Goal: Task Accomplishment & Management: Use online tool/utility

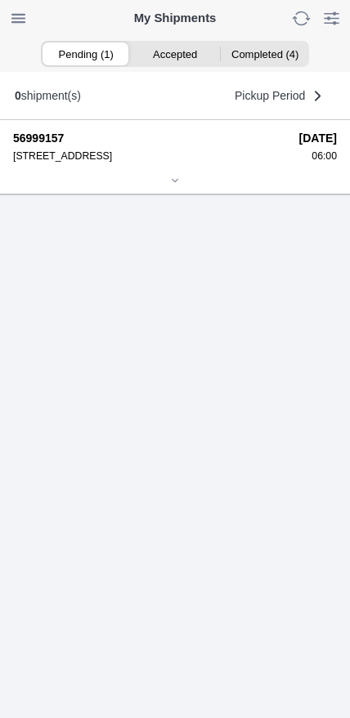
click at [180, 185] on icon at bounding box center [175, 181] width 10 height 10
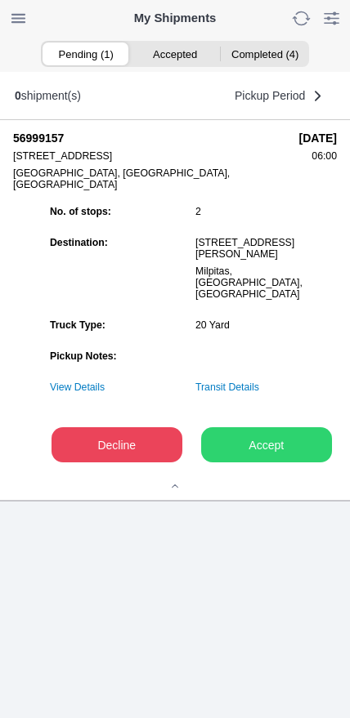
click at [275, 462] on button "Accept" at bounding box center [266, 444] width 131 height 35
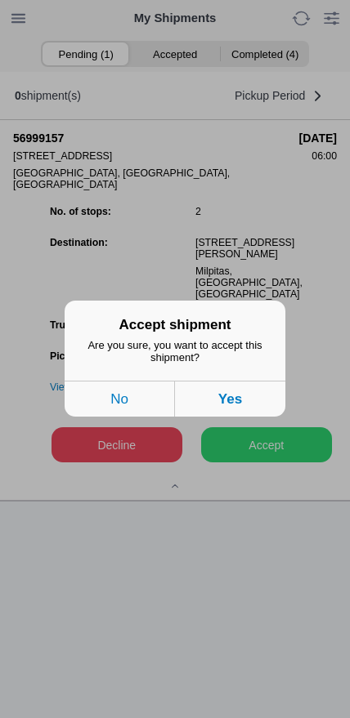
click at [261, 403] on button "Yes" at bounding box center [230, 400] width 110 height 36
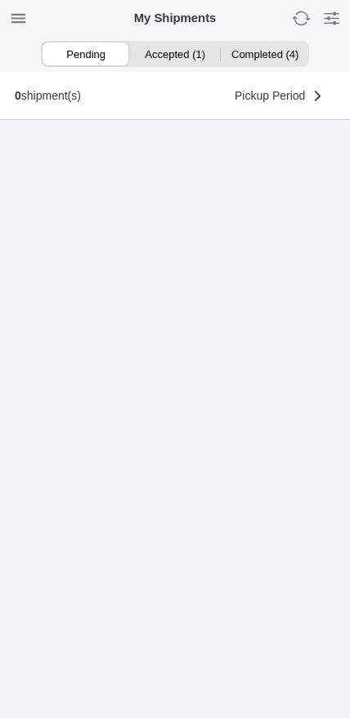
click at [167, 58] on ion-segment-button "Accepted (1)" at bounding box center [174, 53] width 89 height 23
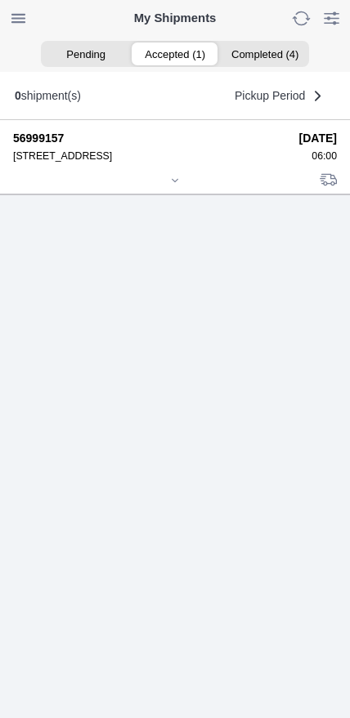
click at [180, 185] on icon at bounding box center [175, 181] width 10 height 10
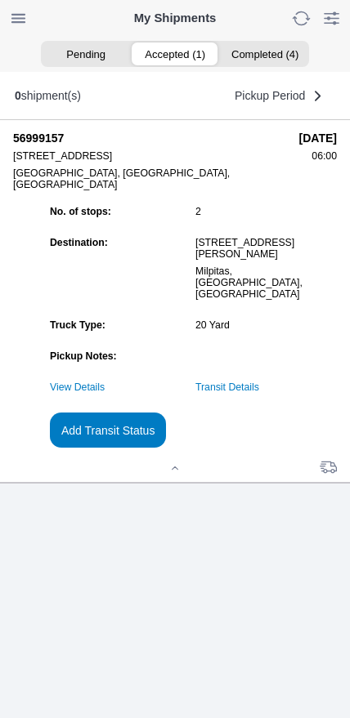
click at [0, 0] on slot "Add Transit Status" at bounding box center [0, 0] width 0 height 0
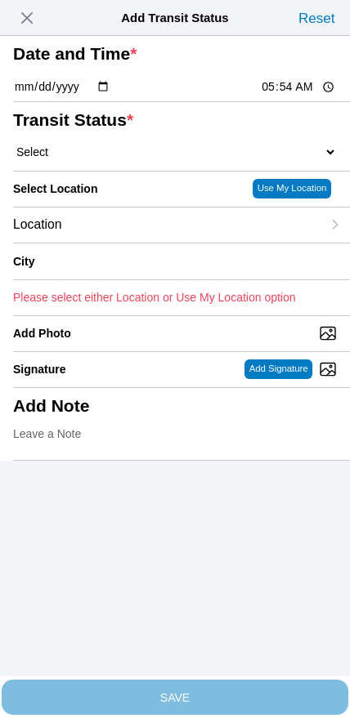
click at [270, 96] on input "05:54" at bounding box center [298, 86] width 77 height 17
type input "06:00"
click at [89, 159] on select "Select Arrive at Drop Off Arrive at Pickup Break Start Break Stop Depart Drop O…" at bounding box center [175, 152] width 324 height 15
select select "ARVPULOC"
click at [113, 243] on div "Location" at bounding box center [167, 225] width 308 height 35
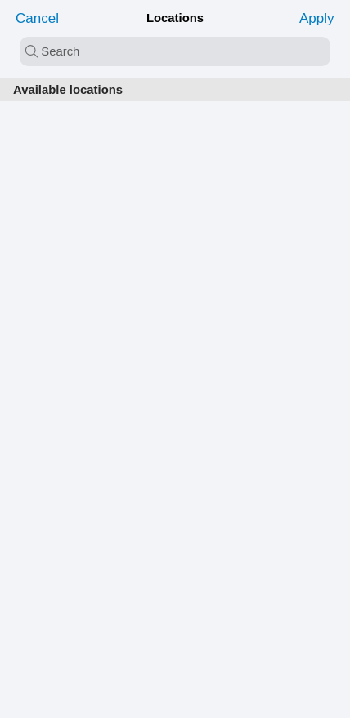
click at [171, 47] on input "search text" at bounding box center [175, 51] width 310 height 29
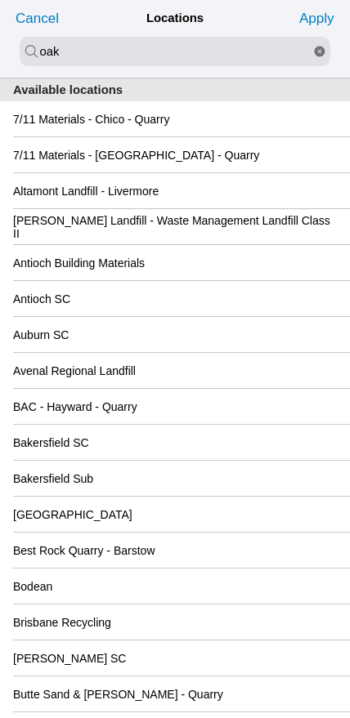
type input "oak"
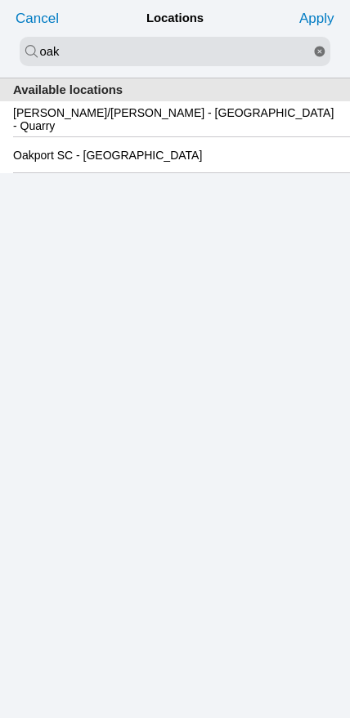
click at [120, 172] on div "Oakport SC - [GEOGRAPHIC_DATA]" at bounding box center [175, 154] width 324 height 35
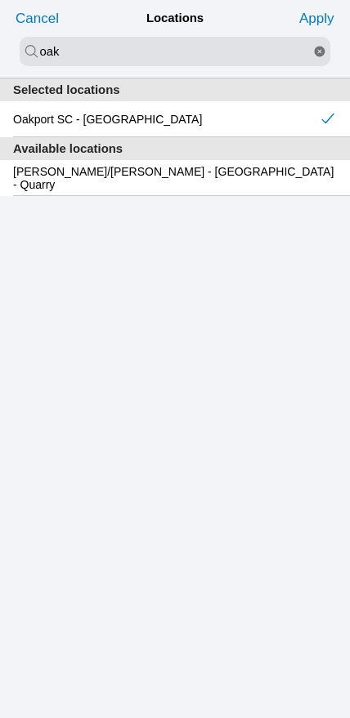
click at [307, 32] on ion-buttons "Apply" at bounding box center [316, 17] width 47 height 31
click at [0, 0] on slot "Apply" at bounding box center [0, 0] width 0 height 0
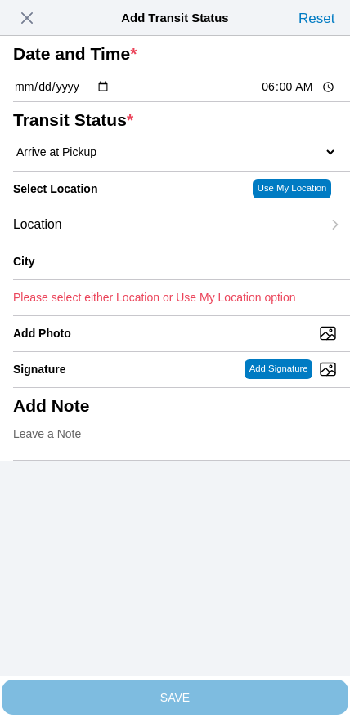
type input "[GEOGRAPHIC_DATA]"
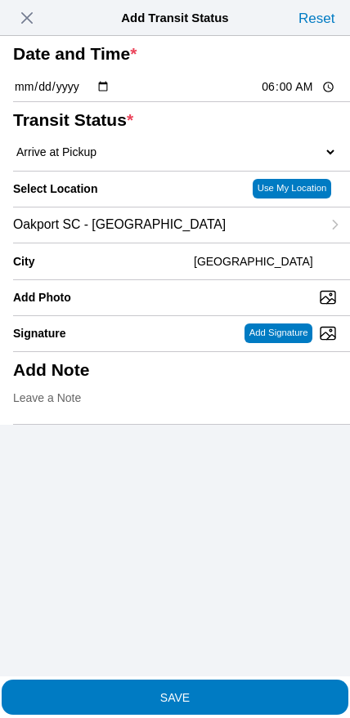
click at [203, 691] on span "SAVE" at bounding box center [175, 696] width 324 height 11
